Goal: Task Accomplishment & Management: Complete application form

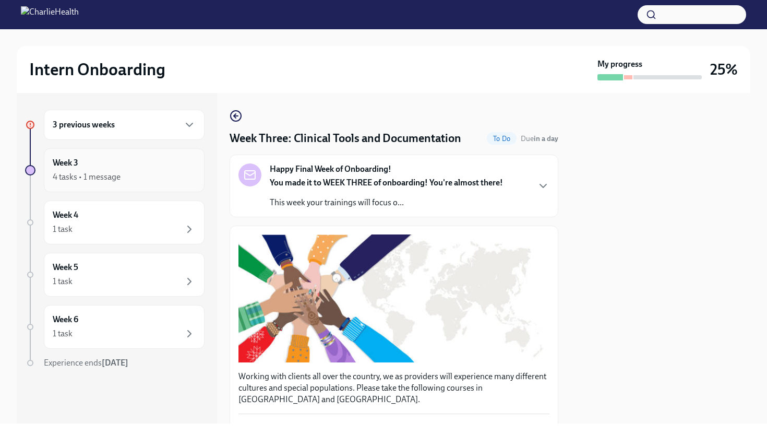
click at [102, 176] on div "4 tasks • 1 message" at bounding box center [87, 176] width 68 height 11
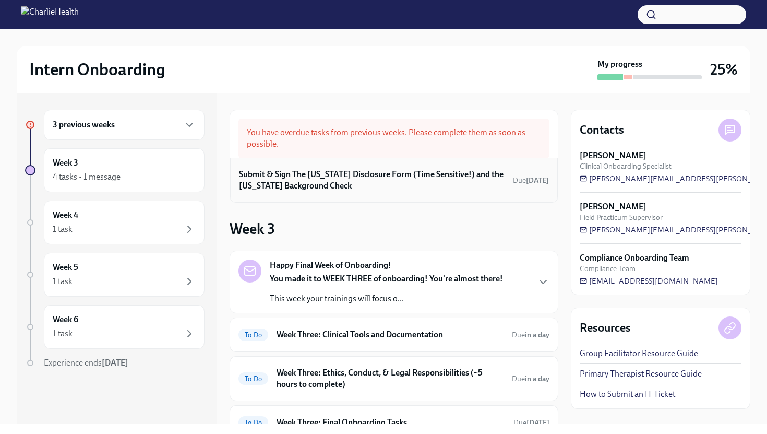
click at [332, 179] on h6 "Submit & Sign The [US_STATE] Disclosure Form (Time Sensitive!) and the [US_STAT…" at bounding box center [374, 180] width 270 height 23
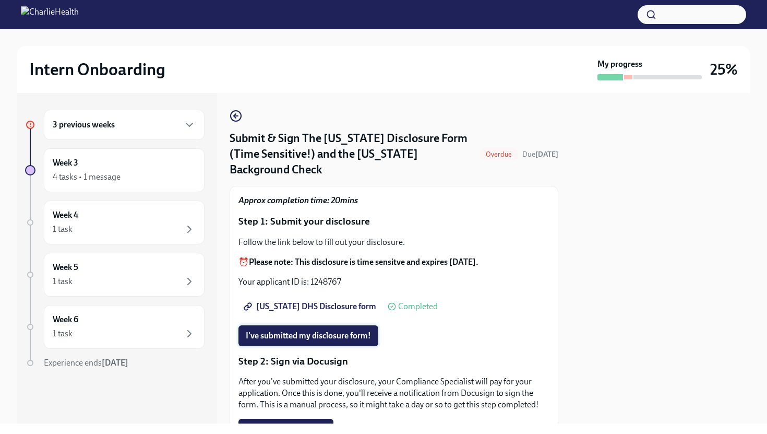
click at [318, 330] on span "I've submitted my disclosure form!" at bounding box center [308, 335] width 125 height 10
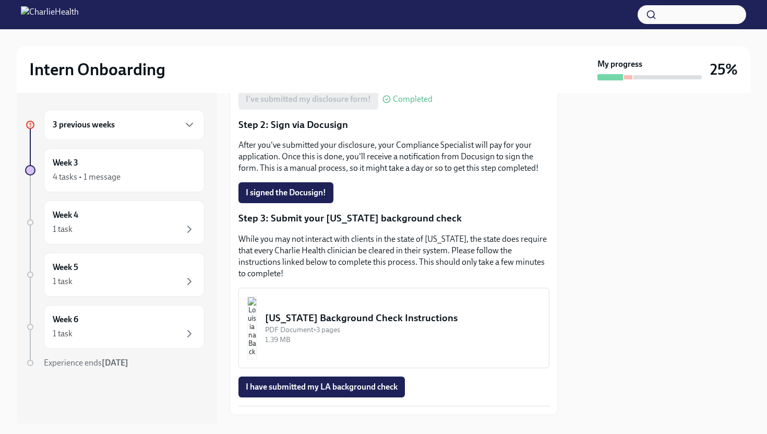
scroll to position [254, 0]
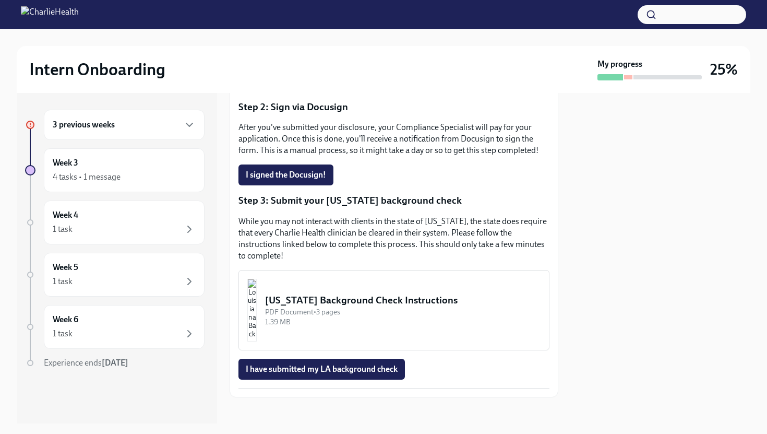
click at [257, 307] on img "button" at bounding box center [251, 310] width 9 height 63
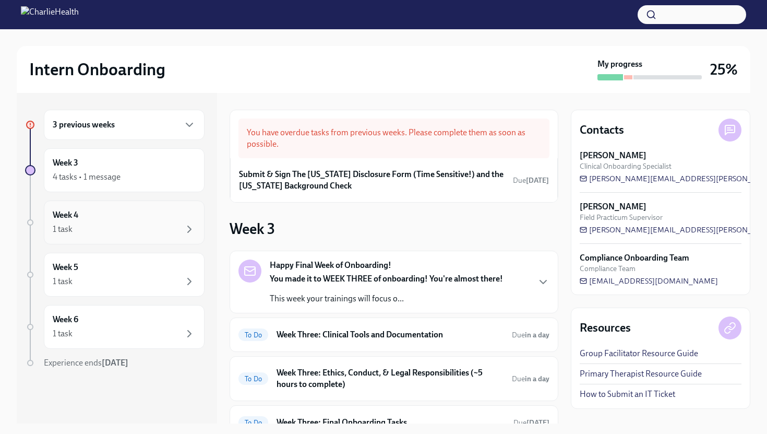
click at [80, 218] on div "Week 4 1 task" at bounding box center [124, 222] width 143 height 26
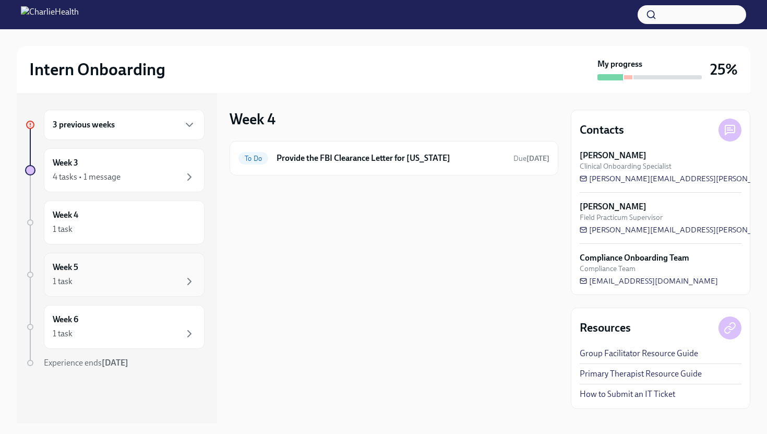
click at [74, 264] on h6 "Week 5" at bounding box center [66, 266] width 26 height 11
click at [73, 280] on div "1 task" at bounding box center [124, 281] width 143 height 13
click at [65, 339] on div "1 task" at bounding box center [124, 333] width 143 height 13
click at [86, 183] on div "4 tasks • 1 message" at bounding box center [124, 177] width 143 height 13
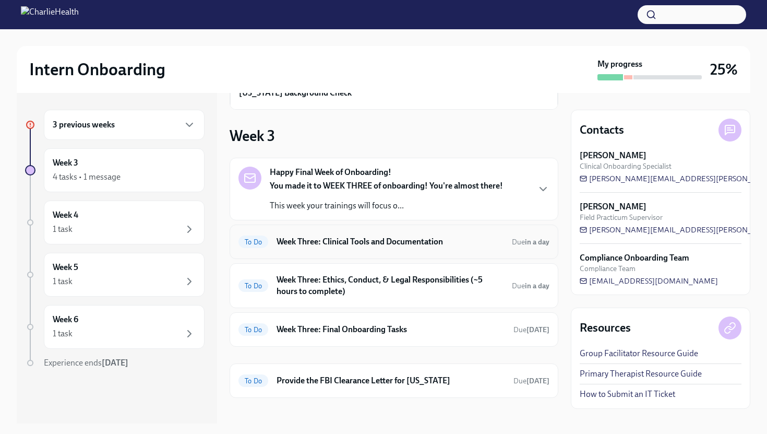
scroll to position [101, 0]
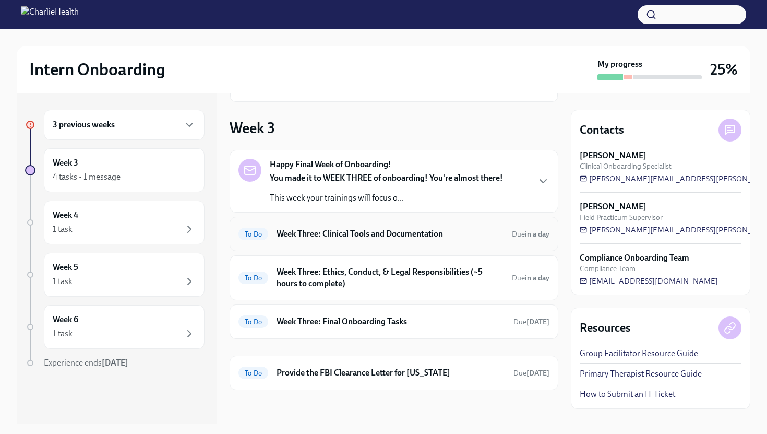
click at [364, 235] on h6 "Week Three: Clinical Tools and Documentation" at bounding box center [390, 233] width 227 height 11
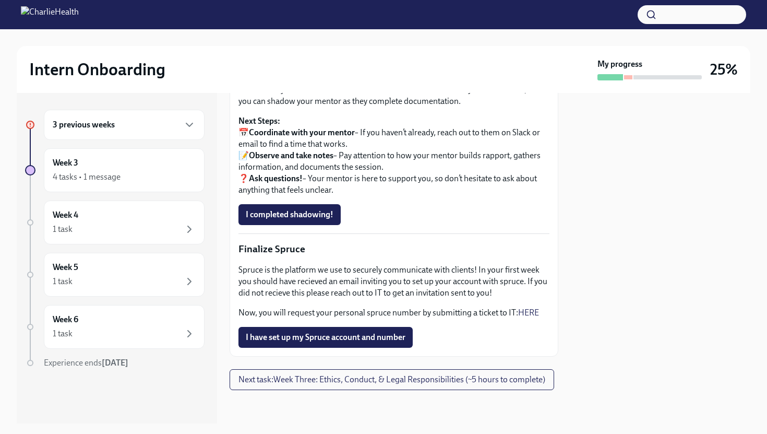
scroll to position [939, 0]
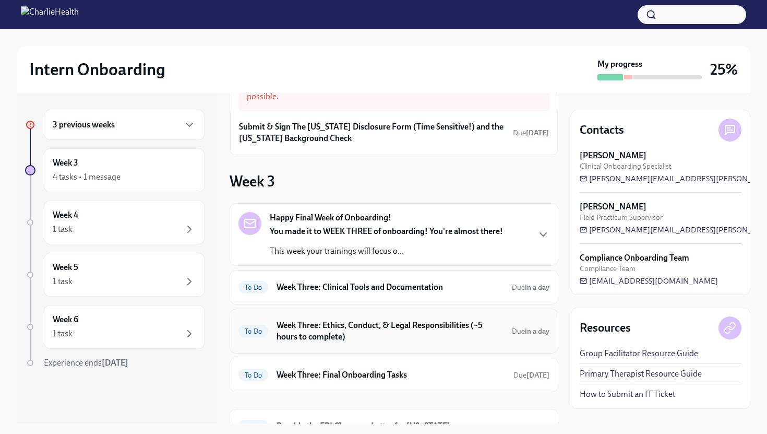
scroll to position [55, 0]
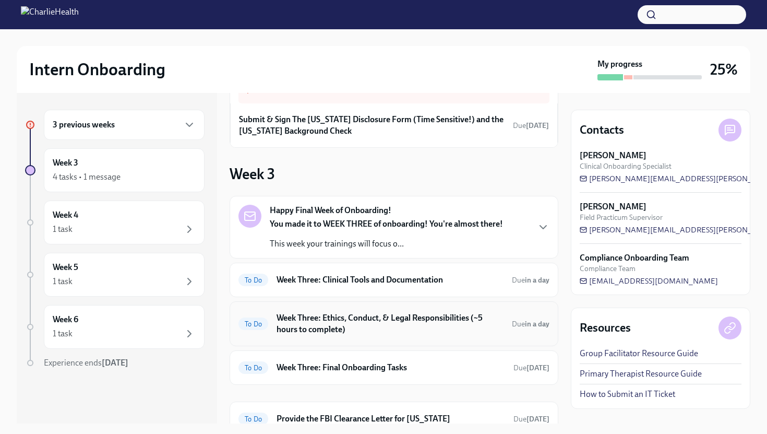
click at [322, 333] on h6 "Week Three: Ethics, Conduct, & Legal Responsibilities (~5 hours to complete)" at bounding box center [390, 323] width 227 height 23
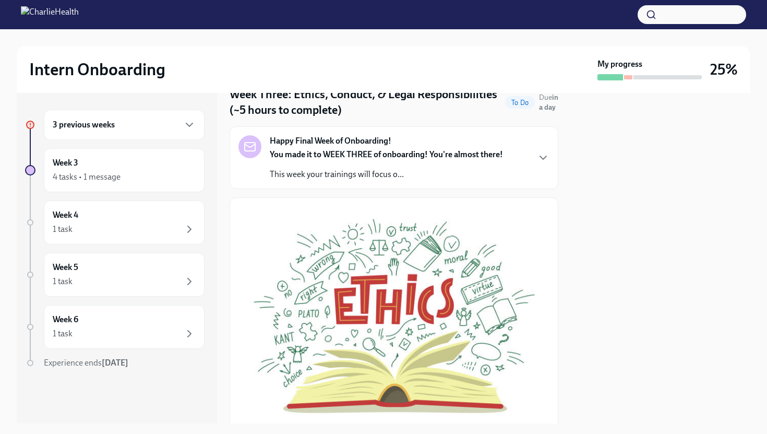
scroll to position [46, 0]
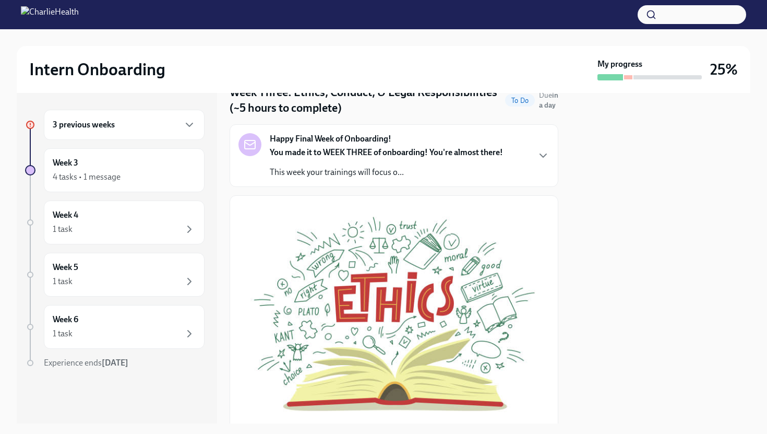
click at [401, 170] on p "This week your trainings will focus o..." at bounding box center [386, 171] width 233 height 11
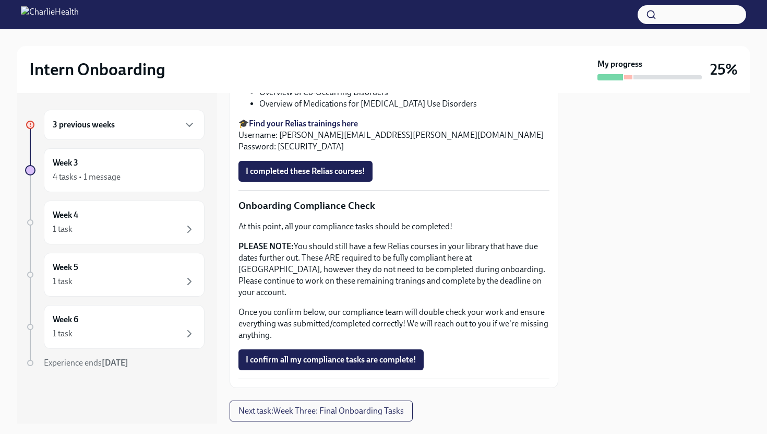
scroll to position [667, 0]
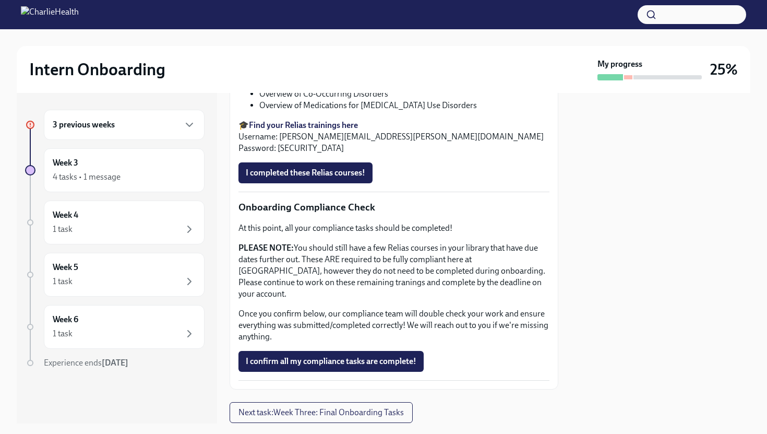
click at [312, 130] on strong "Find your Relias trainings here" at bounding box center [303, 125] width 109 height 10
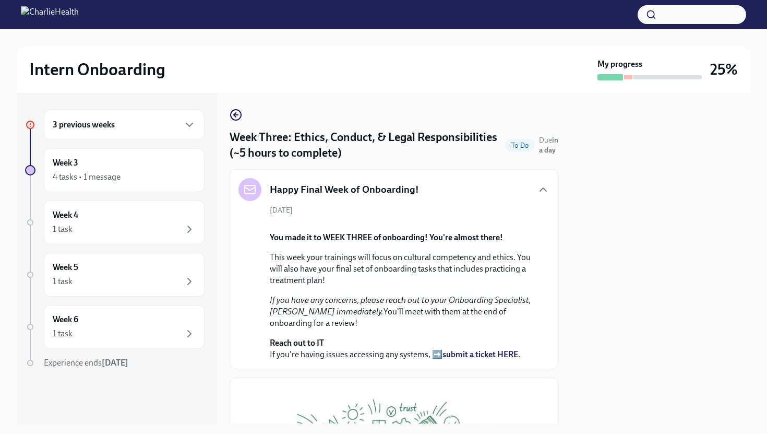
scroll to position [0, 0]
click at [108, 166] on div "Week 3 4 tasks • 1 message" at bounding box center [124, 170] width 143 height 26
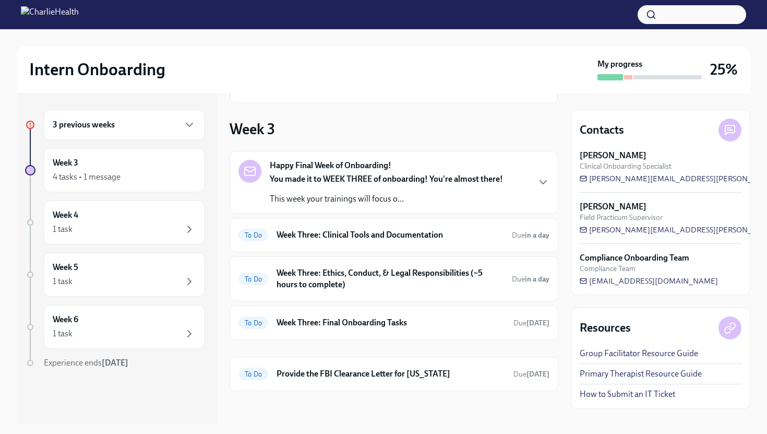
scroll to position [101, 0]
